Goal: Task Accomplishment & Management: Manage account settings

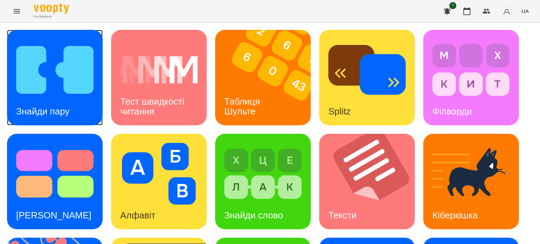
click at [49, 104] on div "Знайди пару" at bounding box center [43, 112] width 72 height 28
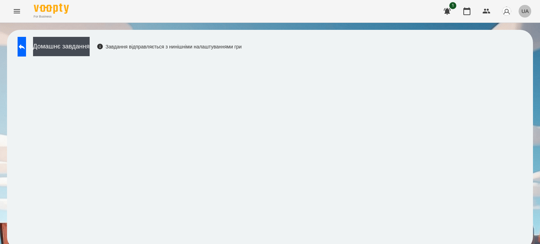
click at [525, 10] on span "UA" at bounding box center [525, 10] width 7 height 7
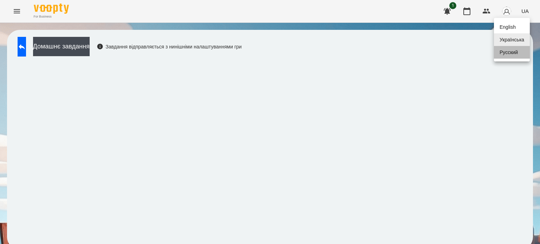
click at [507, 59] on div "Русский" at bounding box center [512, 52] width 36 height 13
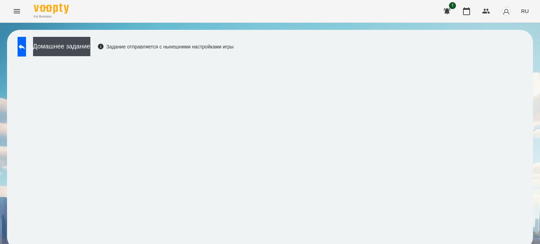
drag, startPoint x: 215, startPoint y: 61, endPoint x: 0, endPoint y: 45, distance: 215.9
click at [0, 45] on div "Домашнее задание Задание отправляется с нынешними настройками игры" at bounding box center [270, 140] width 540 height 234
click at [26, 47] on icon at bounding box center [22, 47] width 8 height 8
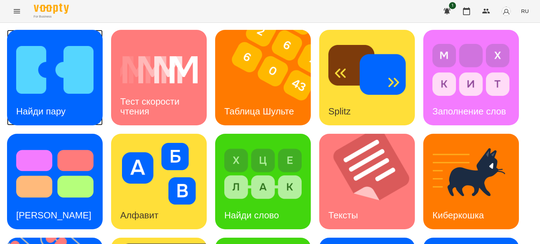
click at [63, 104] on div "Найди пару" at bounding box center [41, 112] width 68 height 28
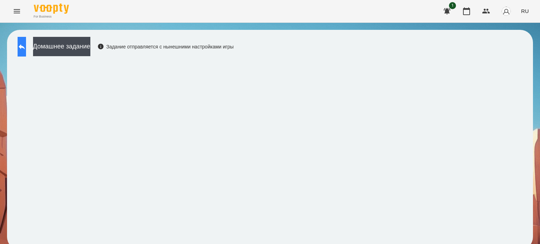
click at [26, 46] on button at bounding box center [22, 47] width 8 height 20
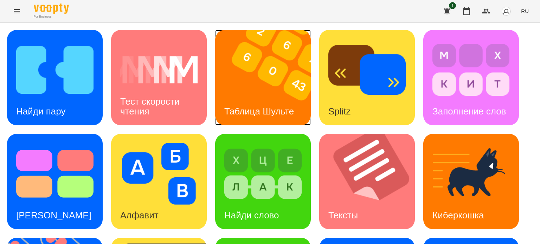
click at [253, 98] on div "Таблица Шульте" at bounding box center [259, 112] width 88 height 28
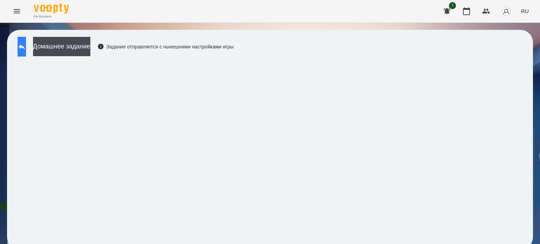
click at [26, 48] on icon at bounding box center [22, 47] width 8 height 8
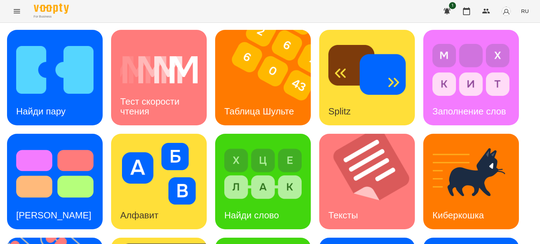
scroll to position [106, 0]
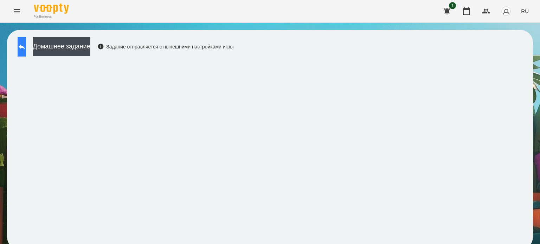
click at [26, 47] on icon at bounding box center [22, 47] width 8 height 8
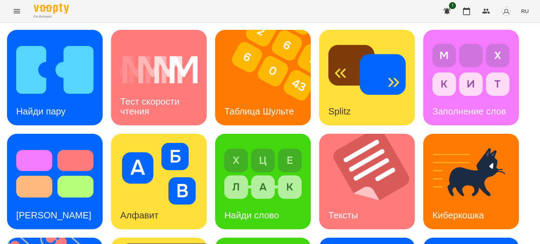
scroll to position [141, 0]
click at [463, 202] on div "Киберкошка" at bounding box center [459, 216] width 70 height 28
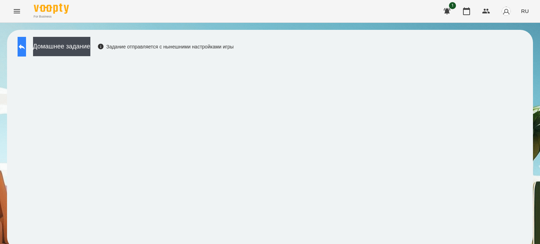
click at [26, 49] on icon at bounding box center [22, 47] width 8 height 8
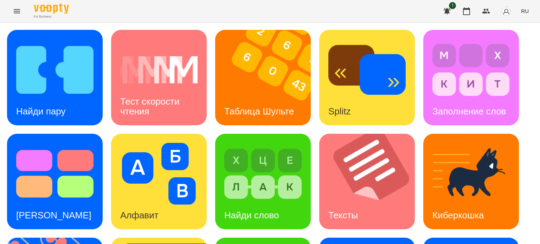
scroll to position [159, 0]
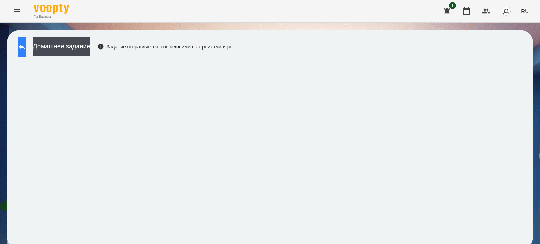
click at [25, 47] on icon at bounding box center [22, 46] width 6 height 5
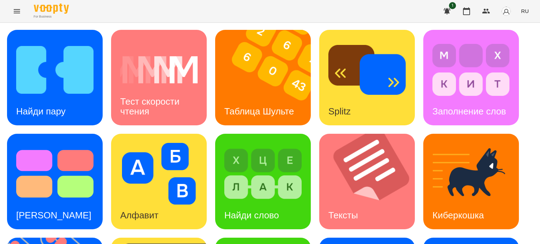
scroll to position [141, 0]
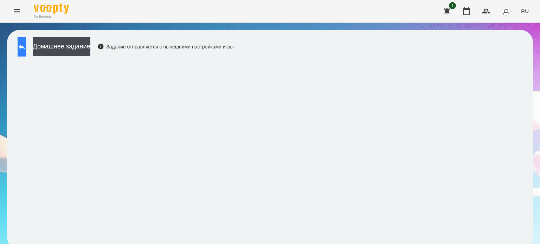
click at [25, 45] on icon at bounding box center [22, 46] width 6 height 5
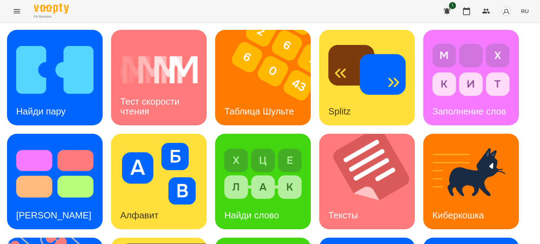
scroll to position [200, 0]
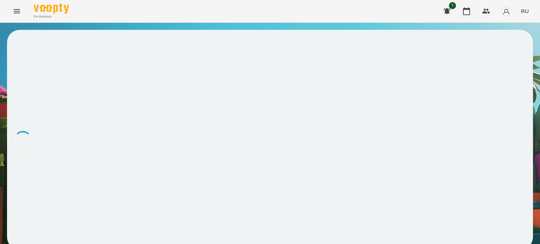
click at [48, 196] on div at bounding box center [270, 140] width 526 height 220
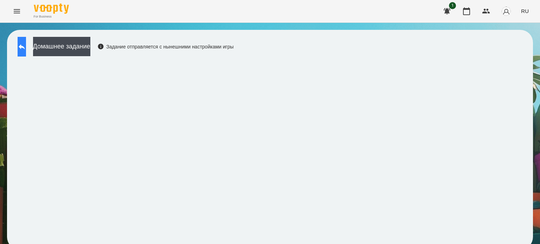
click at [26, 47] on icon at bounding box center [22, 47] width 8 height 8
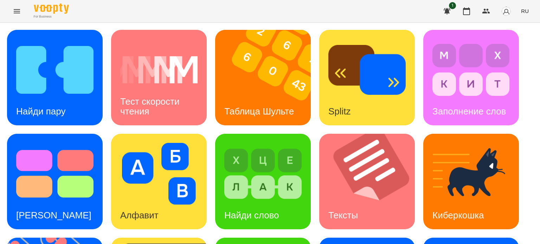
scroll to position [141, 0]
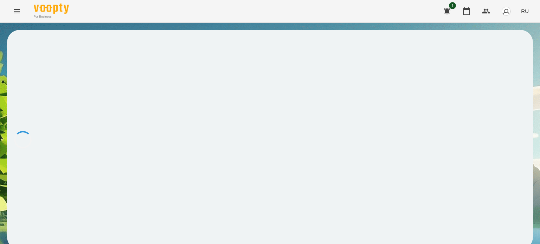
click at [66, 156] on div at bounding box center [270, 140] width 526 height 220
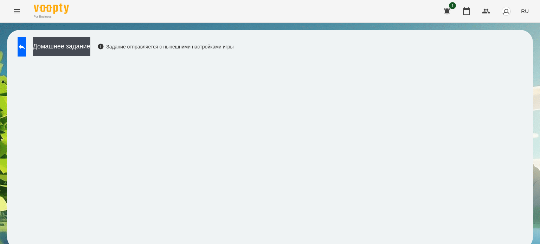
scroll to position [5, 0]
click at [25, 43] on icon at bounding box center [22, 47] width 8 height 8
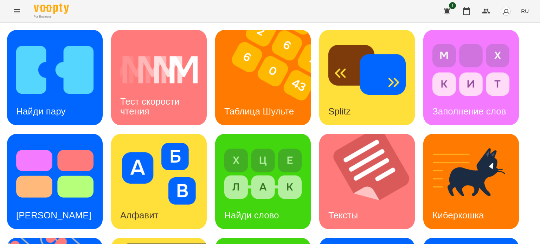
scroll to position [200, 0]
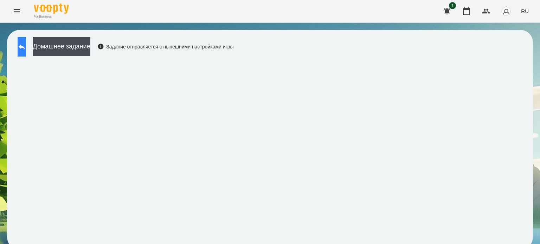
click at [26, 49] on icon at bounding box center [22, 47] width 8 height 8
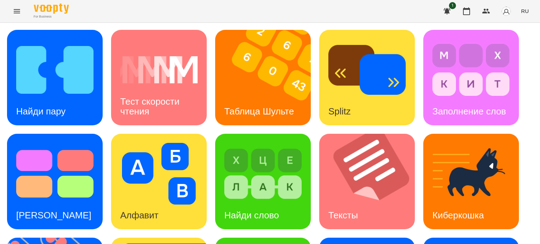
scroll to position [141, 0]
click at [15, 8] on icon "Menu" at bounding box center [17, 11] width 8 height 8
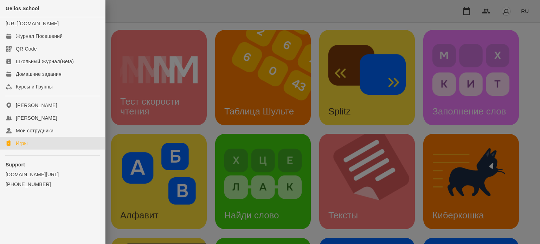
drag, startPoint x: 383, startPoint y: 0, endPoint x: 354, endPoint y: 31, distance: 42.8
click at [354, 31] on div at bounding box center [270, 122] width 540 height 244
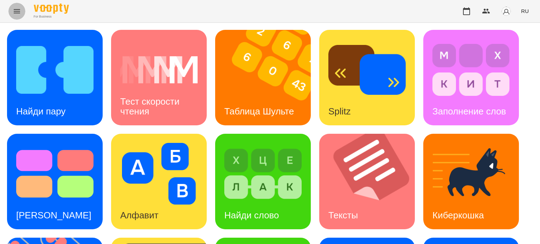
click at [14, 8] on icon "Menu" at bounding box center [17, 11] width 8 height 8
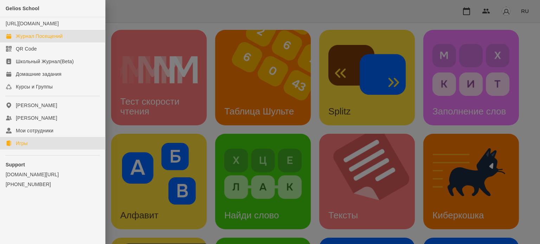
click at [37, 40] on div "Журнал Посещений" at bounding box center [39, 36] width 47 height 7
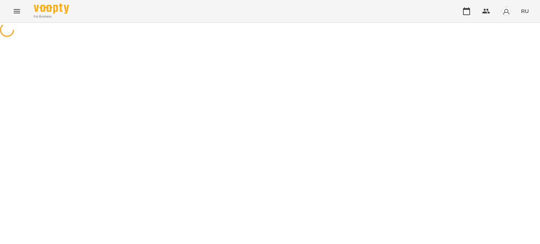
click at [527, 13] on span "RU" at bounding box center [525, 10] width 8 height 7
click at [514, 41] on div "Українська" at bounding box center [512, 39] width 36 height 13
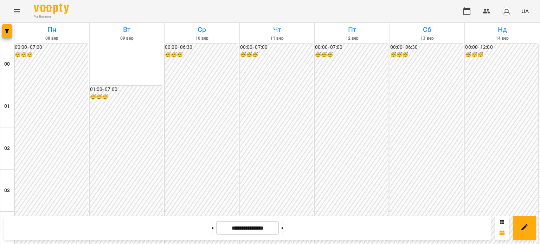
scroll to position [704, 0]
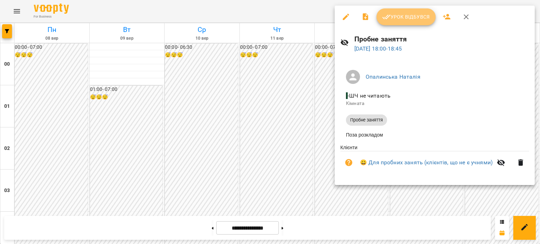
click at [414, 19] on span "Урок відбувся" at bounding box center [406, 17] width 48 height 8
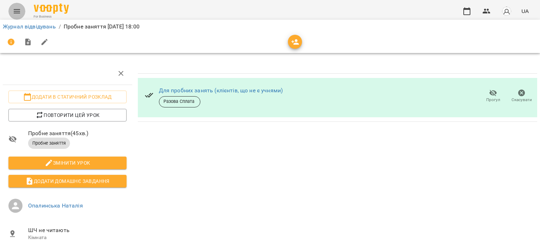
click at [20, 11] on icon "Menu" at bounding box center [17, 11] width 8 height 8
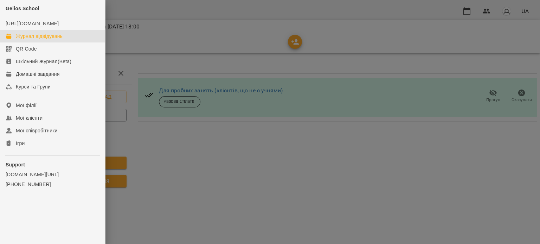
click at [41, 40] on div "Журнал відвідувань" at bounding box center [39, 36] width 47 height 7
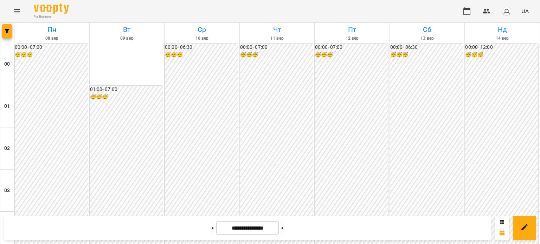
scroll to position [703, 0]
click at [18, 11] on icon "Menu" at bounding box center [17, 11] width 8 height 8
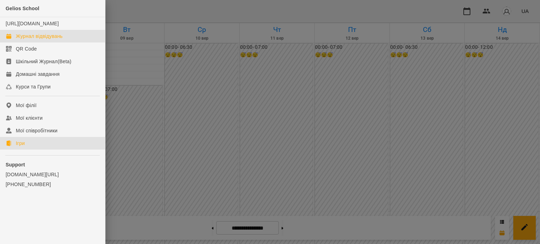
click at [21, 147] on div "Ігри" at bounding box center [20, 143] width 9 height 7
